Goal: Task Accomplishment & Management: Complete application form

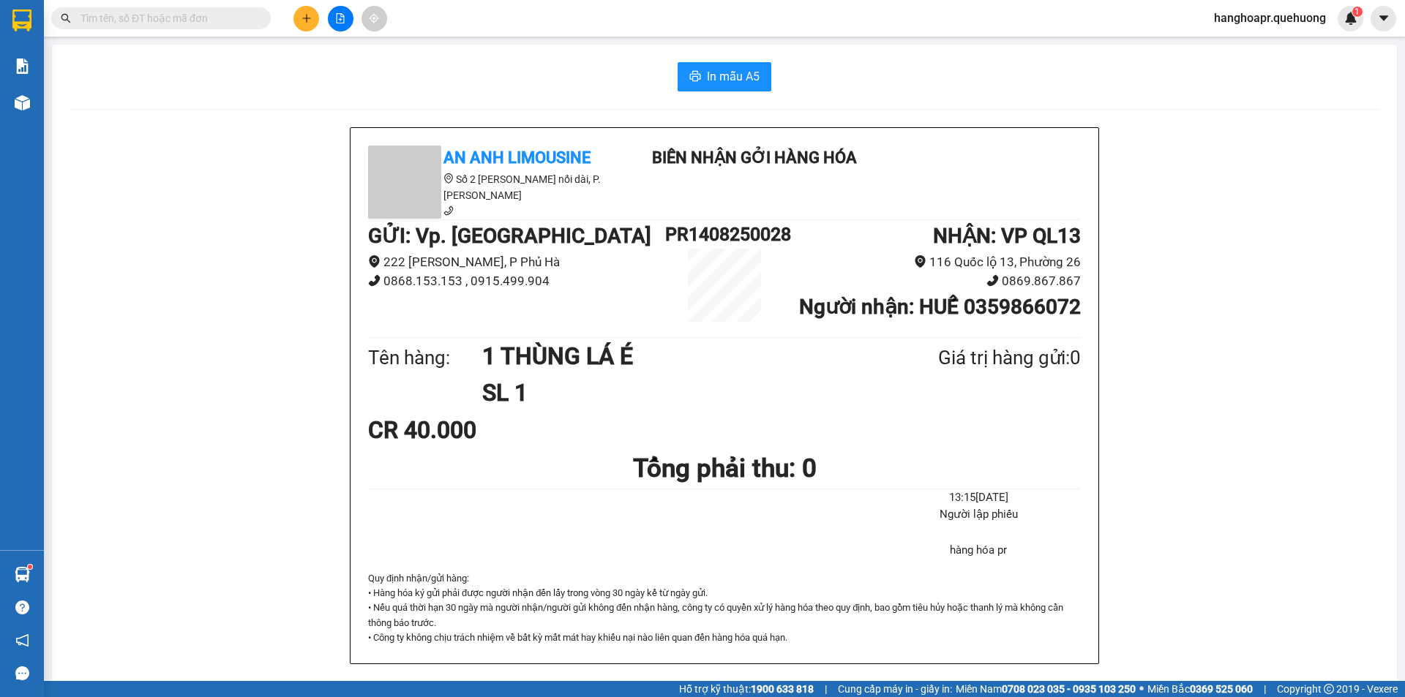
click at [187, 13] on input "text" at bounding box center [166, 18] width 173 height 16
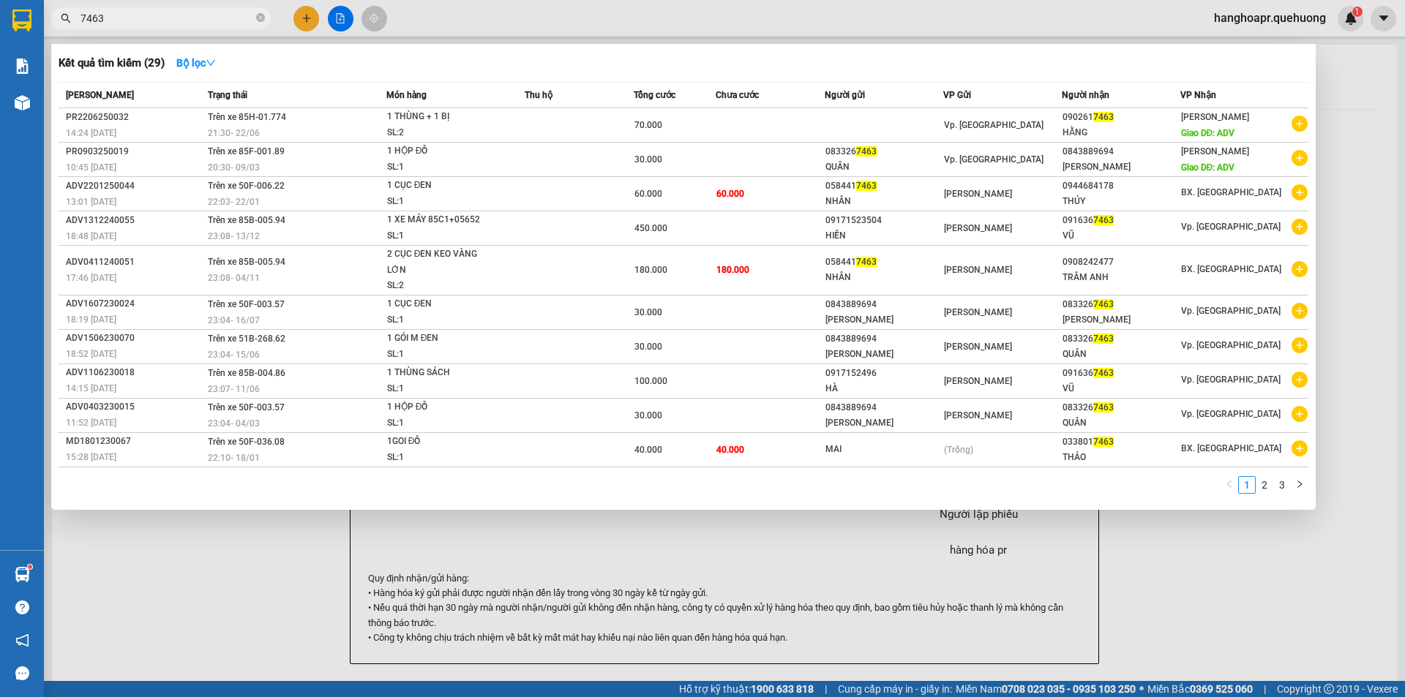
click at [217, 16] on input "7463" at bounding box center [166, 18] width 173 height 16
type input "7463"
click at [307, 6] on div at bounding box center [702, 348] width 1405 height 697
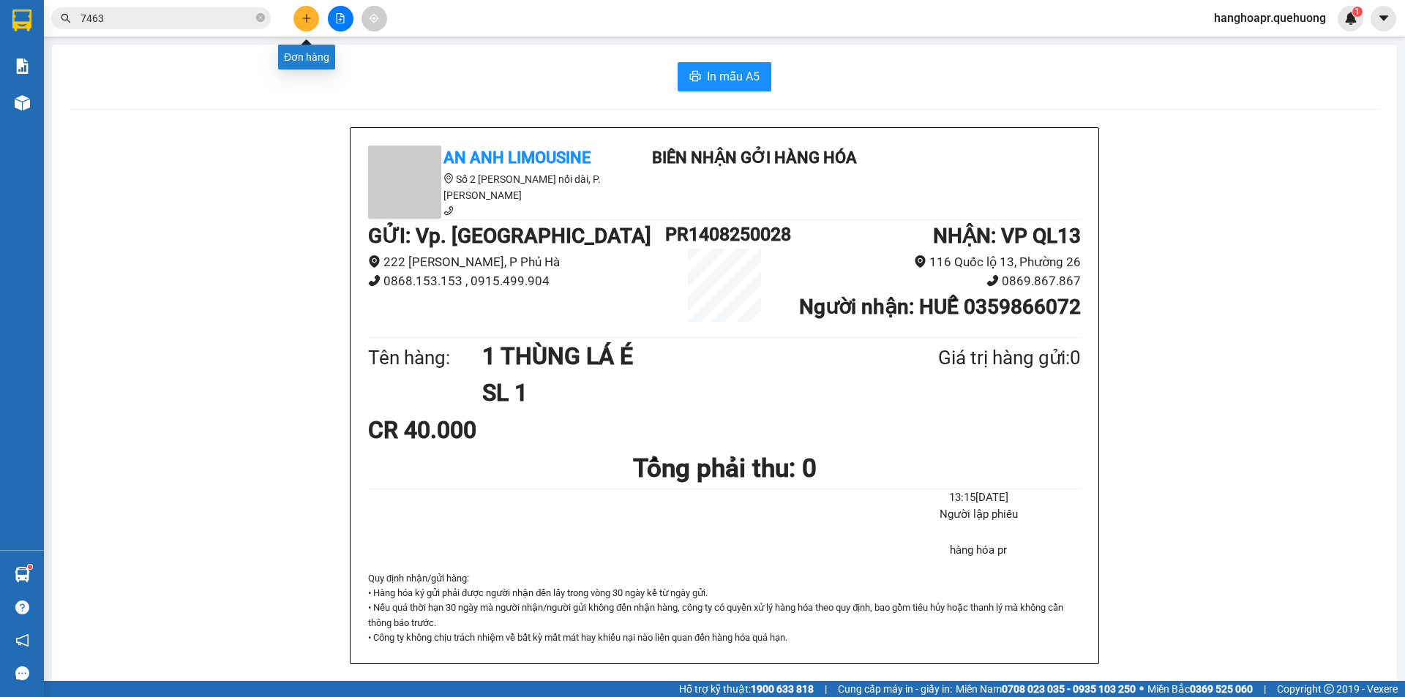
click at [302, 12] on button at bounding box center [306, 19] width 26 height 26
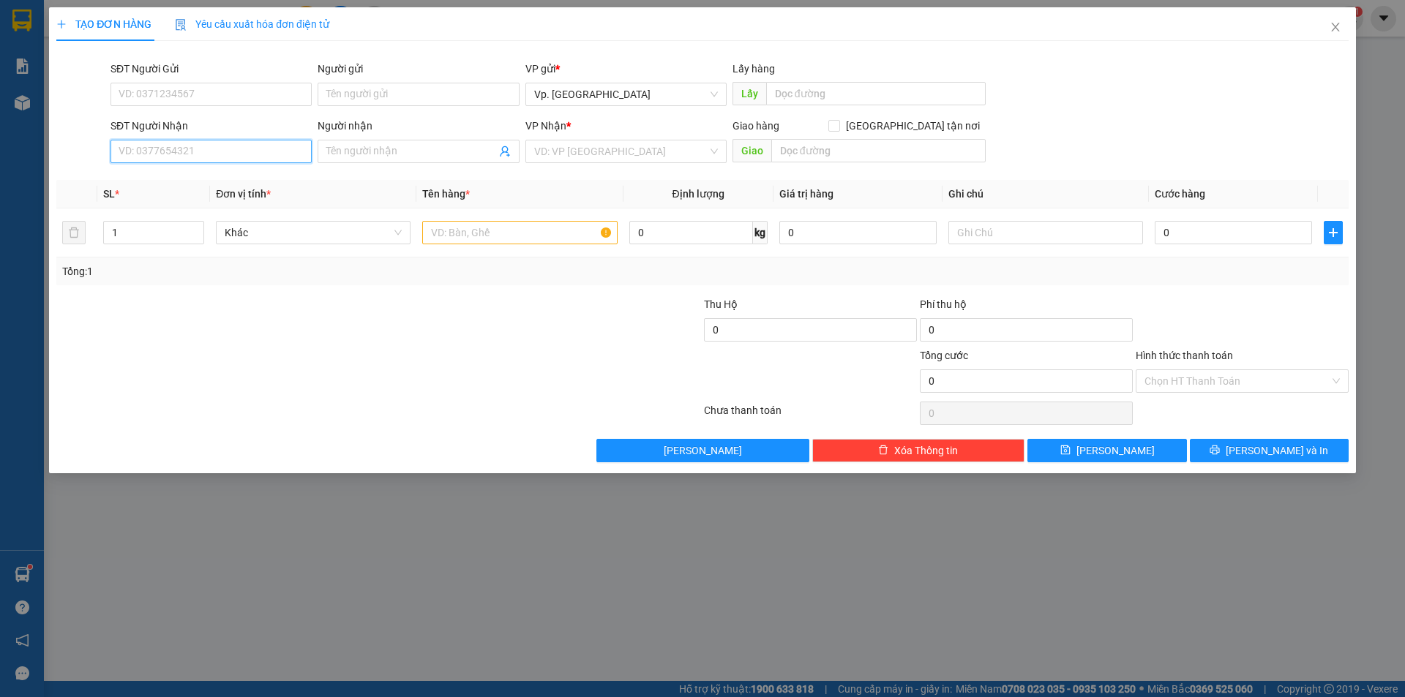
paste input "7463"
click at [219, 183] on div "0932187463 - MINH" at bounding box center [211, 181] width 184 height 16
type input "0932187463"
type input "MINH"
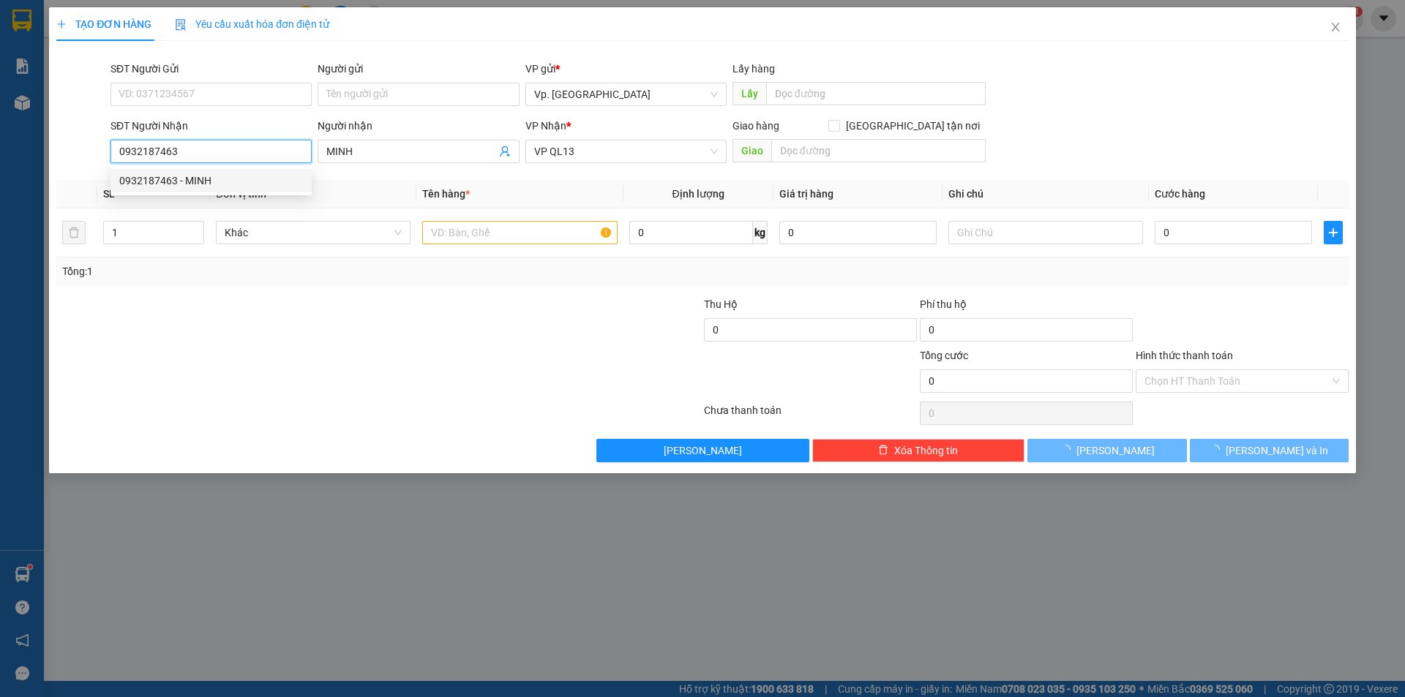
type input "100.000"
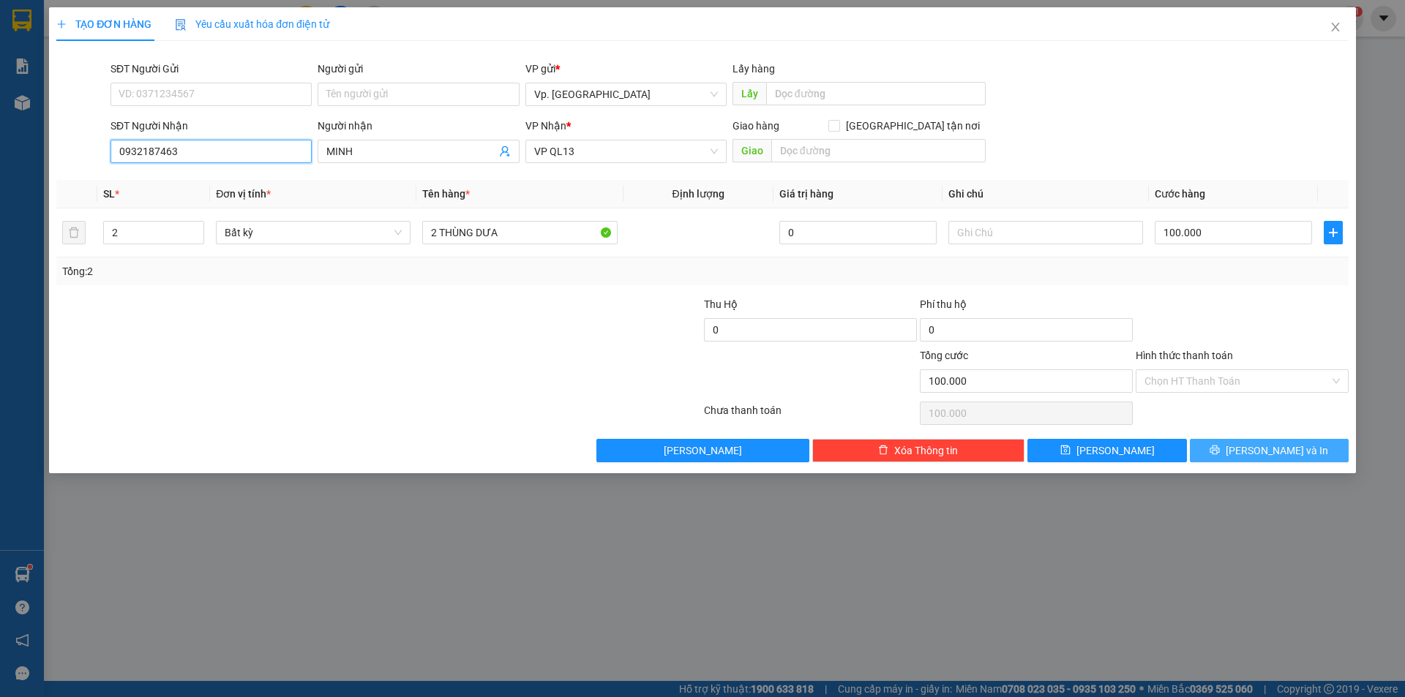
type input "0932187463"
click at [1216, 448] on button "[PERSON_NAME] và In" at bounding box center [1269, 450] width 159 height 23
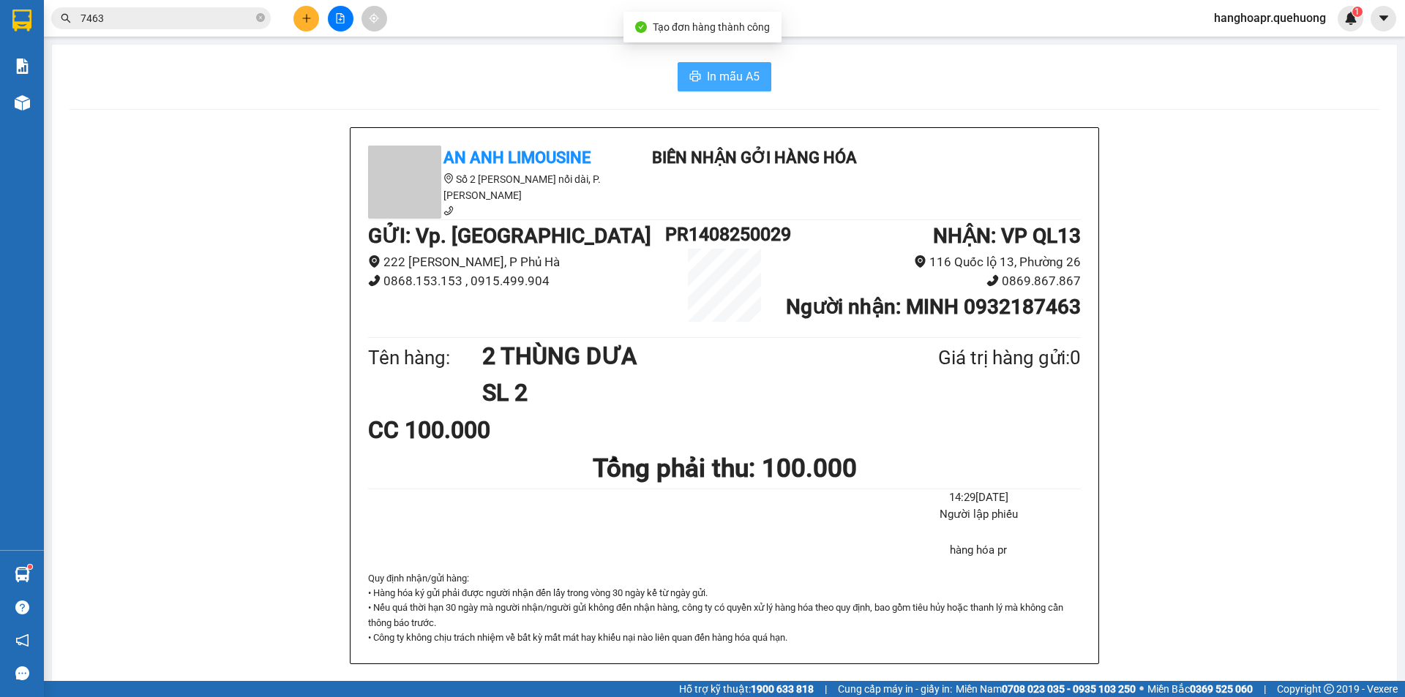
click at [700, 65] on button "In mẫu A5" at bounding box center [724, 76] width 94 height 29
click at [305, 13] on icon "plus" at bounding box center [306, 18] width 10 height 10
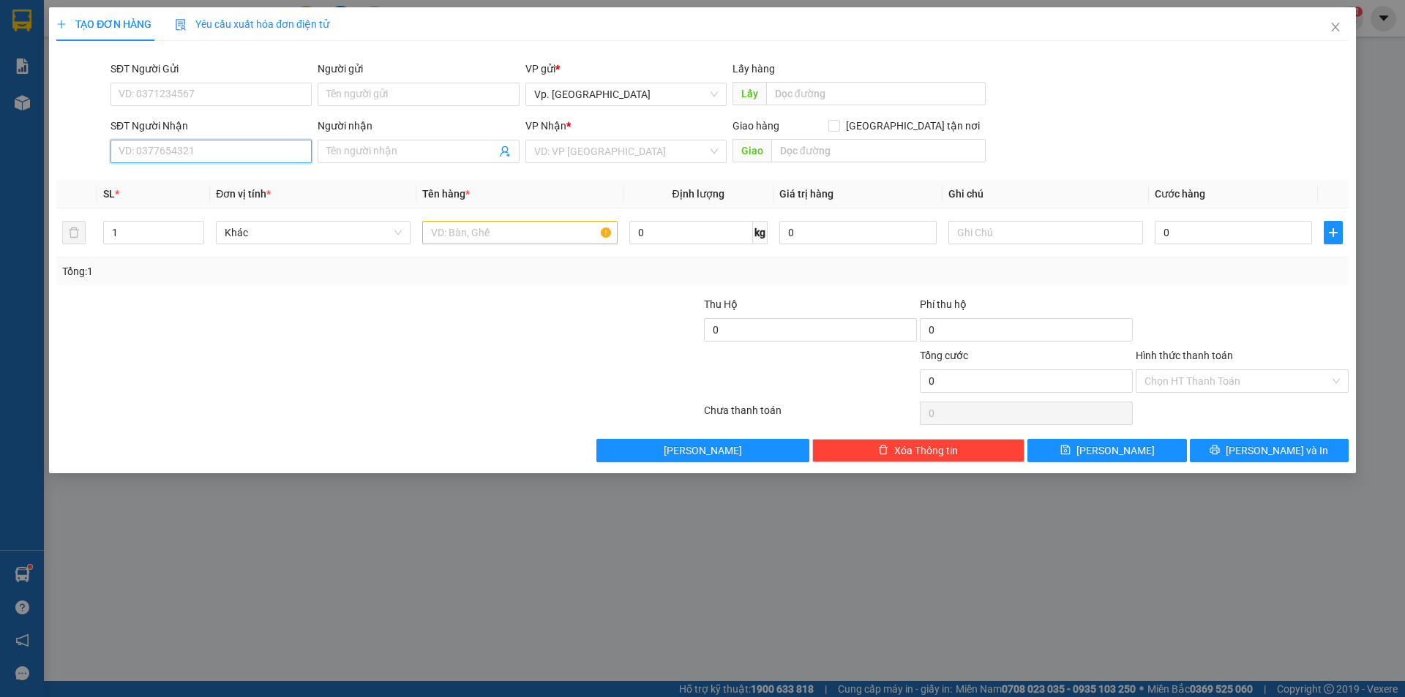
click at [173, 142] on input "SĐT Người Nhận" at bounding box center [210, 151] width 201 height 23
click at [1336, 35] on span "Close" at bounding box center [1335, 27] width 41 height 41
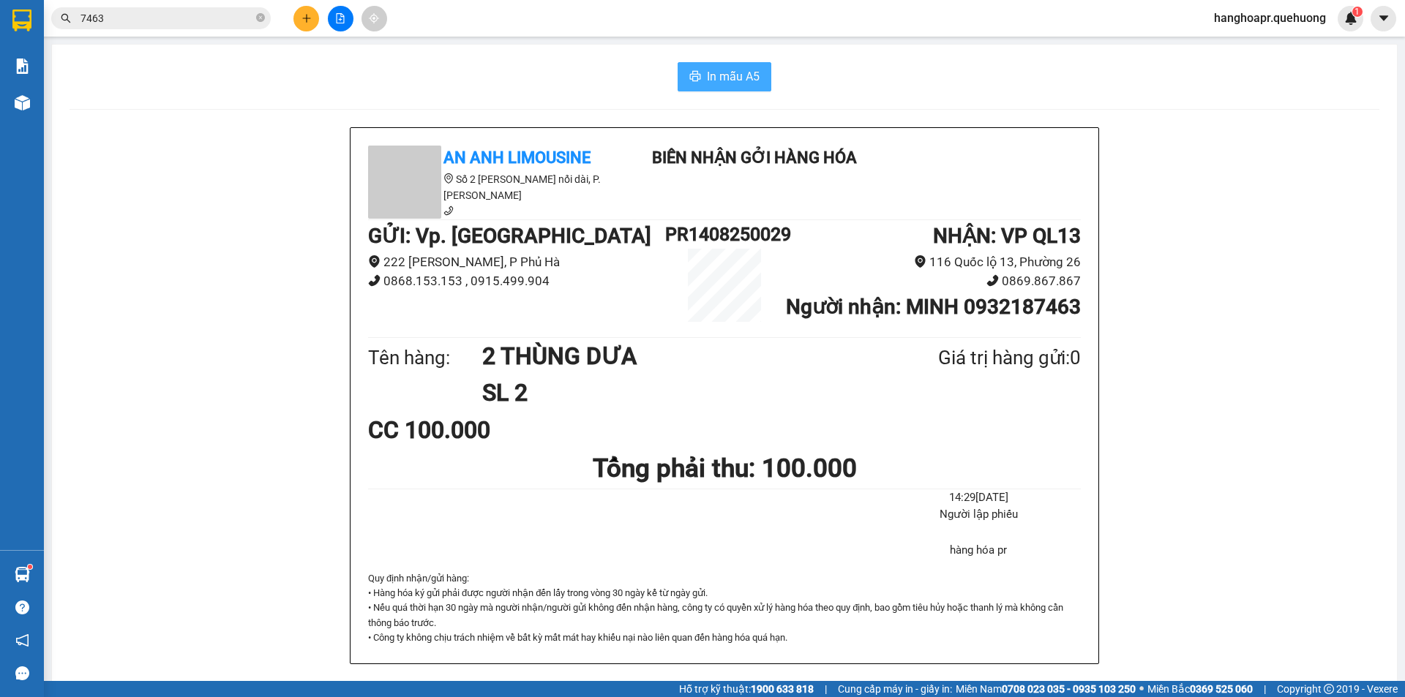
click at [732, 79] on span "In mẫu A5" at bounding box center [733, 76] width 53 height 18
click at [224, 251] on div "An Anh Limousine Số 2 [PERSON_NAME] nối dài, P. [PERSON_NAME] Biên nhận gởi hàn…" at bounding box center [725, 667] width 1310 height 1081
